Goal: Transaction & Acquisition: Subscribe to service/newsletter

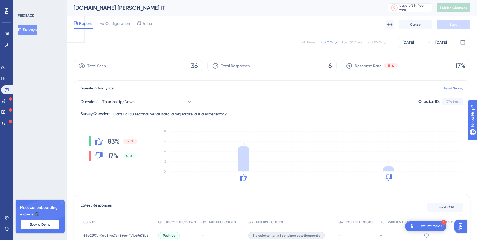
click at [37, 30] on button "Surveys" at bounding box center [27, 30] width 19 height 10
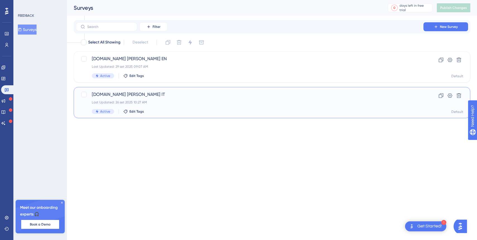
click at [144, 109] on div "[DOMAIN_NAME] [PERSON_NAME] IT Last Updated: 26 set 2025 10:27 AM Active Edit T…" at bounding box center [250, 102] width 316 height 23
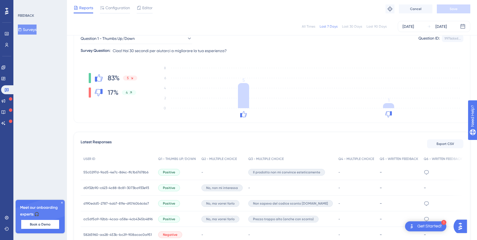
scroll to position [63, 0]
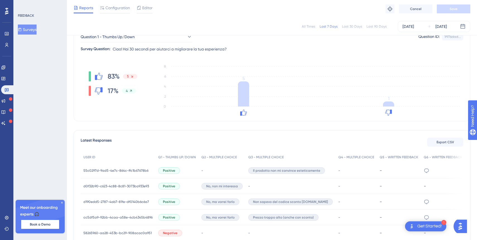
click at [37, 31] on button "Surveys" at bounding box center [27, 30] width 19 height 10
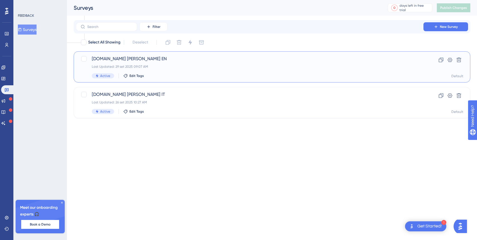
click at [135, 78] on div "[DOMAIN_NAME] [PERSON_NAME] EN Last Updated: 29 set 2025 09:07 AM Active Edit T…" at bounding box center [272, 66] width 397 height 31
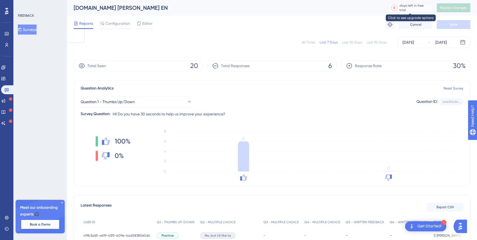
click at [409, 7] on div "days left in free trial" at bounding box center [415, 7] width 31 height 9
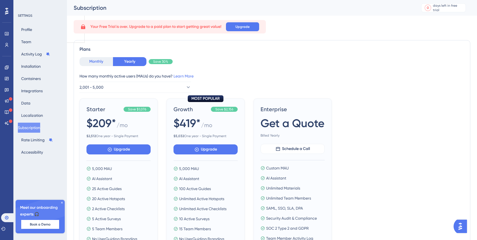
click at [95, 64] on button "Monthly" at bounding box center [96, 61] width 33 height 9
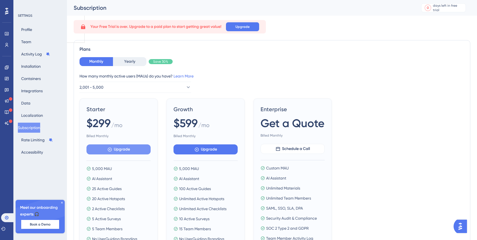
click at [113, 149] on button "Upgrade" at bounding box center [118, 150] width 64 height 10
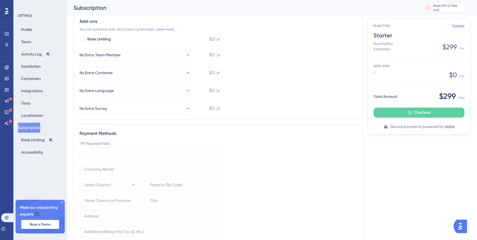
scroll to position [112, 0]
click at [176, 169] on input "text" at bounding box center [150, 170] width 133 height 6
type input "Tailoor S.p.A."
type input "40129"
type input "BO"
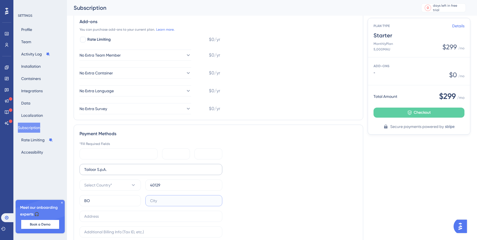
type input "[GEOGRAPHIC_DATA]"
type input "[STREET_ADDRESS][PERSON_NAME]"
click at [131, 186] on icon at bounding box center [134, 185] width 6 height 6
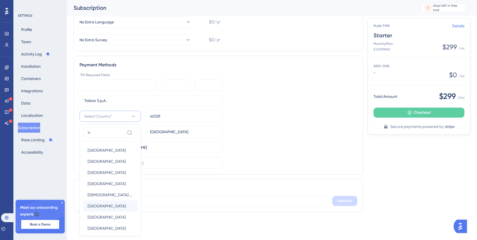
type input "it"
click at [101, 210] on div "[GEOGRAPHIC_DATA] [GEOGRAPHIC_DATA]" at bounding box center [110, 206] width 45 height 11
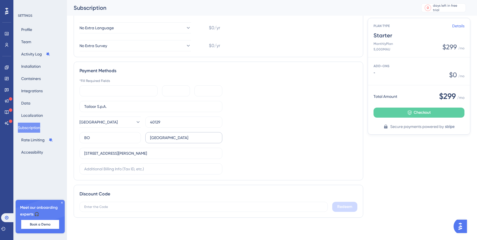
click at [167, 143] on label "[GEOGRAPHIC_DATA]" at bounding box center [183, 137] width 77 height 11
click at [167, 141] on input "[GEOGRAPHIC_DATA]" at bounding box center [184, 138] width 68 height 6
drag, startPoint x: 185, startPoint y: 121, endPoint x: 144, endPoint y: 121, distance: 41.0
click at [144, 121] on div "Italy 40129" at bounding box center [151, 122] width 143 height 11
click at [157, 153] on input "[STREET_ADDRESS][PERSON_NAME]" at bounding box center [150, 153] width 133 height 6
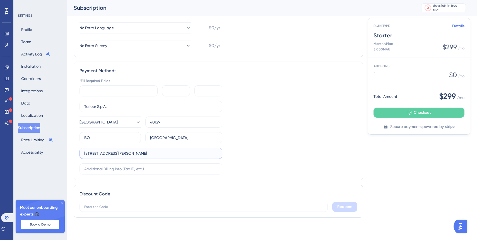
drag, startPoint x: 169, startPoint y: 153, endPoint x: 67, endPoint y: 155, distance: 102.4
click at [67, 155] on div "Performance Users Engagement Widgets Feedback Product Updates Knowledge Base AI…" at bounding box center [272, 38] width 410 height 387
type input "[STREET_ADDRESS][PERSON_NAME]"
click at [185, 130] on div "Tailoor S.p.A. [STREET_ADDRESS][PERSON_NAME][PERSON_NAME]" at bounding box center [151, 138] width 143 height 74
click at [185, 137] on input "[GEOGRAPHIC_DATA]" at bounding box center [184, 138] width 68 height 6
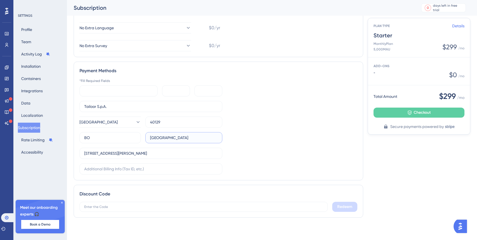
type input "[PERSON_NAME] Di [PERSON_NAME]"
click at [194, 119] on input "40129" at bounding box center [184, 122] width 68 height 6
type input "13835"
click at [261, 142] on div "*Fill Required Fields Tailoor S.p.A. [STREET_ADDRESS][PERSON_NAME][PERSON_NAME]" at bounding box center [219, 127] width 278 height 96
click at [127, 138] on input "BO" at bounding box center [110, 138] width 52 height 6
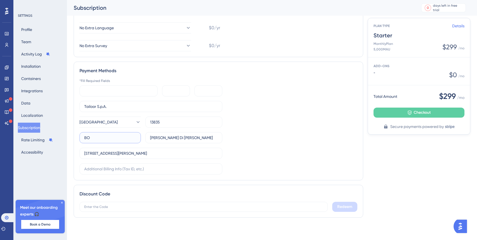
type input "BL"
click at [150, 168] on input "text" at bounding box center [150, 169] width 133 height 6
paste input "IT02804610026"
type input "IT02804610026"
click at [394, 112] on button "Checkout" at bounding box center [419, 113] width 91 height 10
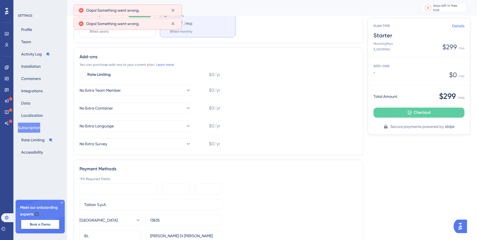
scroll to position [73, 0]
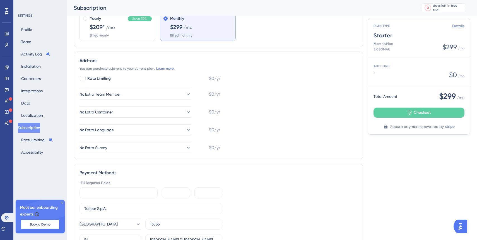
click at [458, 27] on link "Details" at bounding box center [458, 26] width 12 height 7
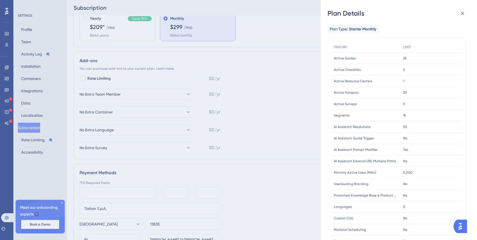
scroll to position [109, 0]
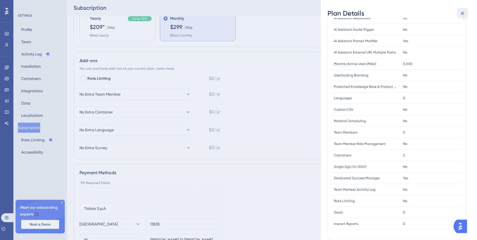
click at [460, 15] on icon at bounding box center [462, 13] width 7 height 7
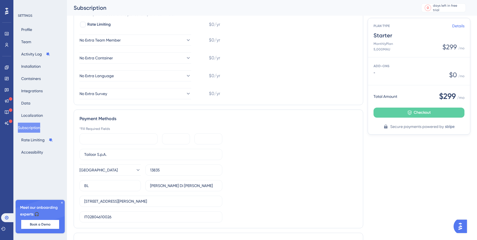
scroll to position [175, 0]
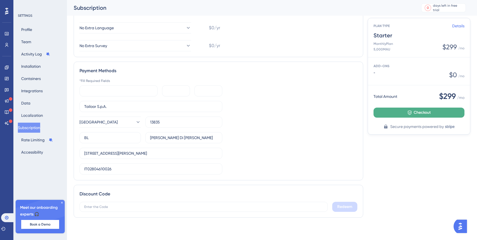
click at [407, 111] on icon at bounding box center [409, 112] width 5 height 5
click at [398, 111] on button "Checkout" at bounding box center [419, 113] width 91 height 10
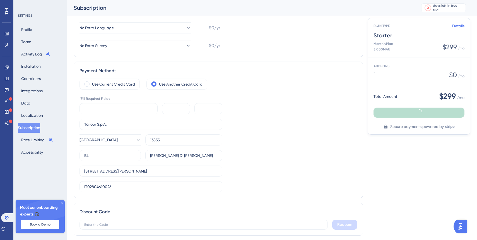
scroll to position [0, 0]
